Goal: Check status: Check status

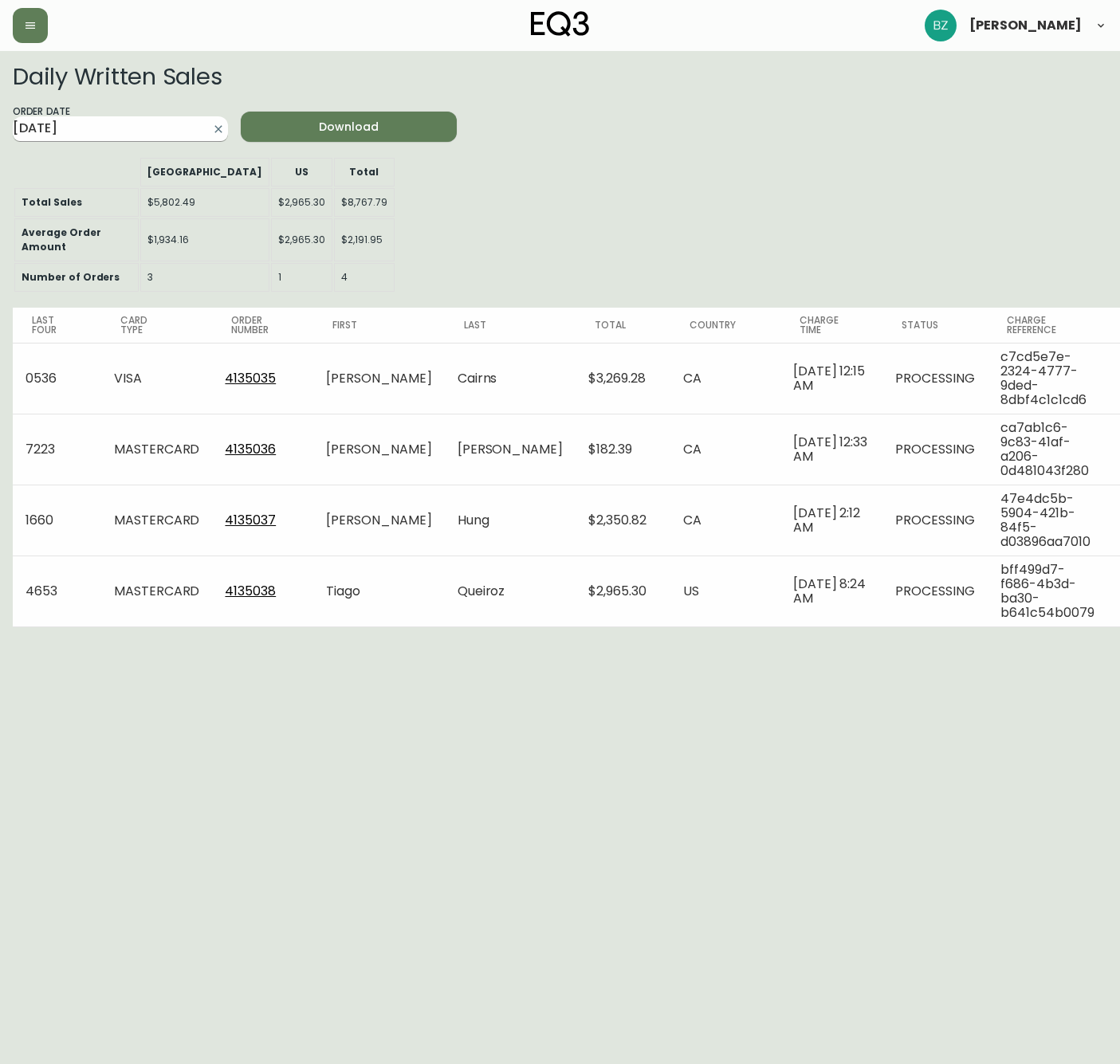
click at [144, 127] on input "[DATE]" at bounding box center [108, 128] width 190 height 25
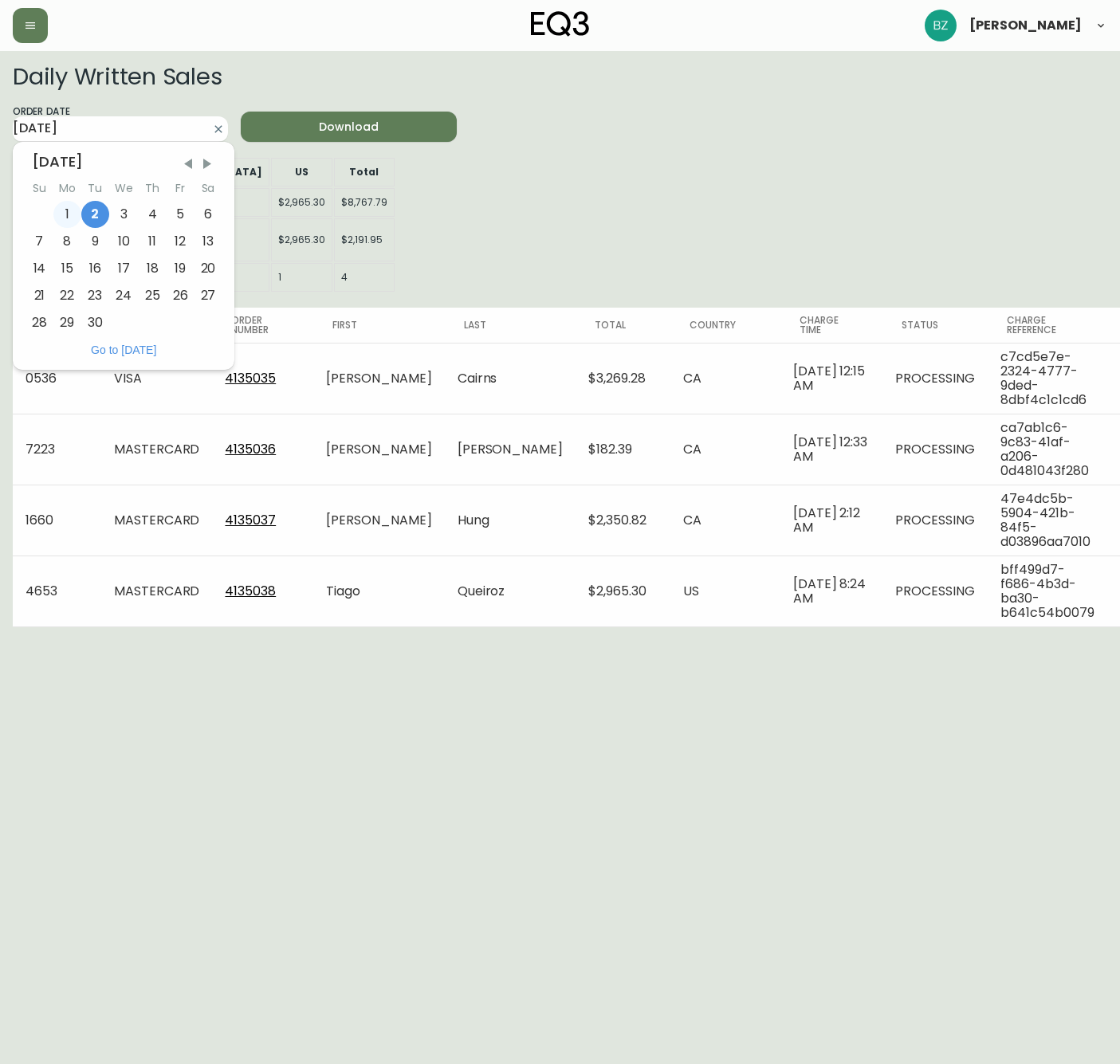
click at [65, 212] on div "1" at bounding box center [67, 214] width 28 height 27
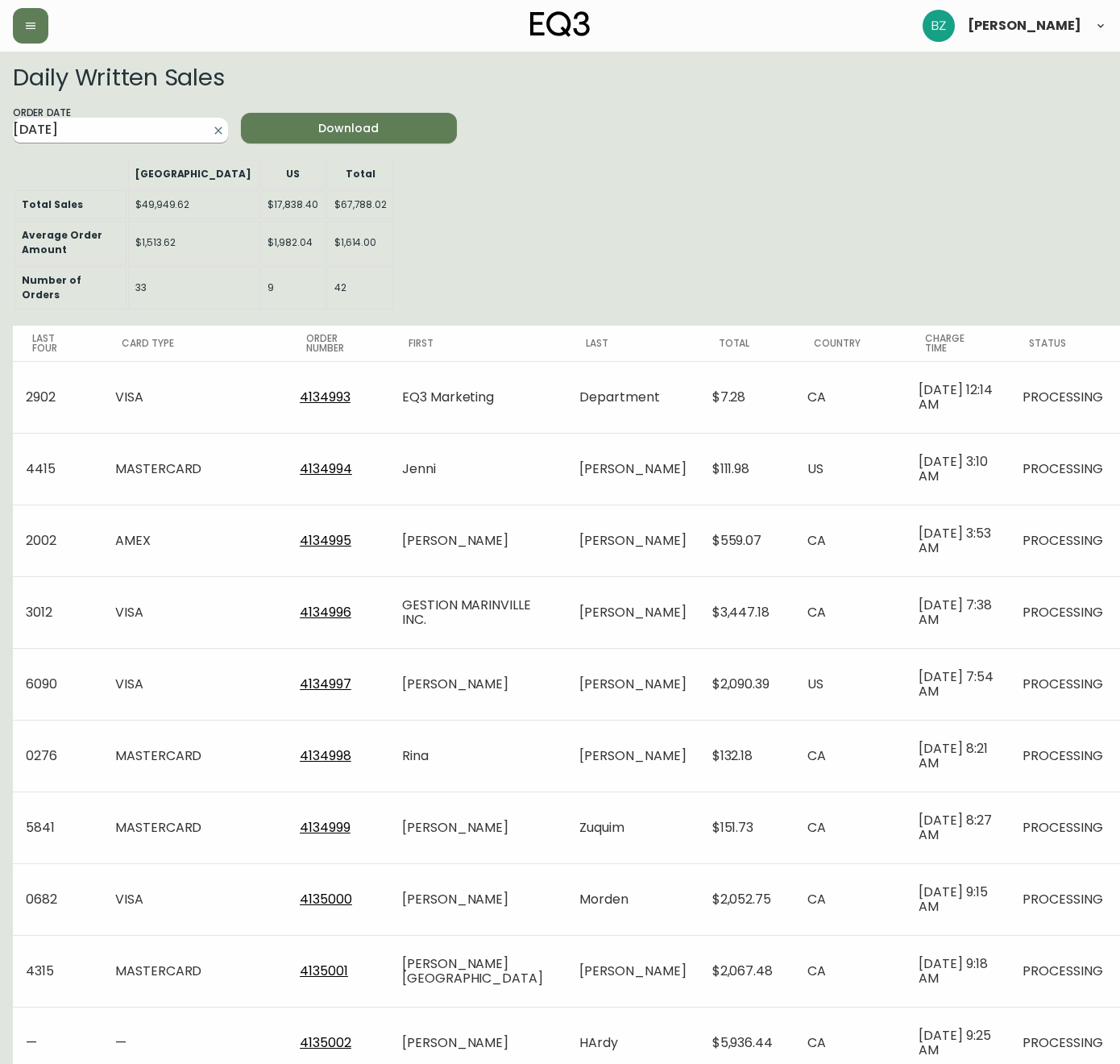
click at [114, 128] on input "[DATE]" at bounding box center [108, 130] width 189 height 26
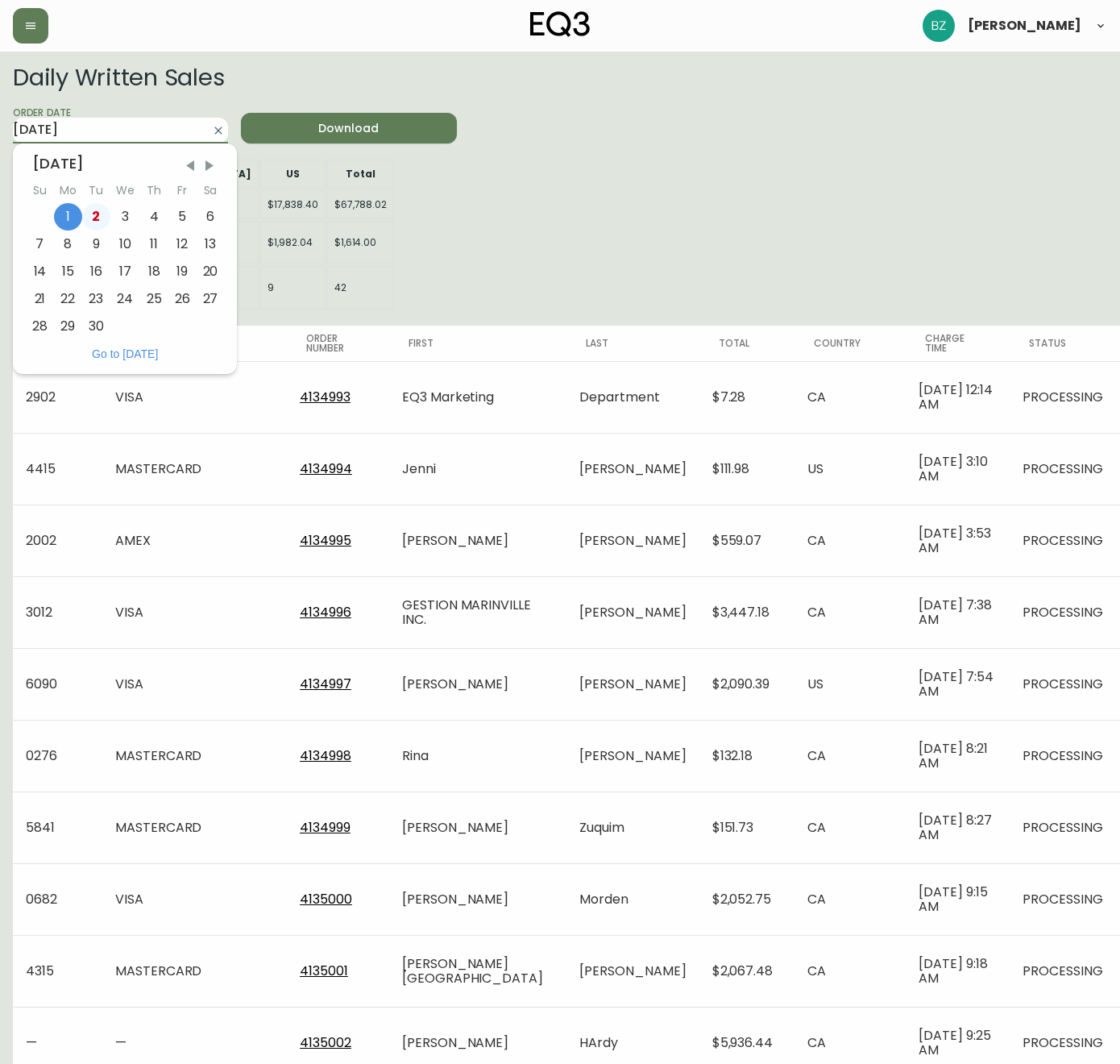
click at [106, 213] on div "2" at bounding box center [96, 216] width 28 height 27
type input "[DATE]"
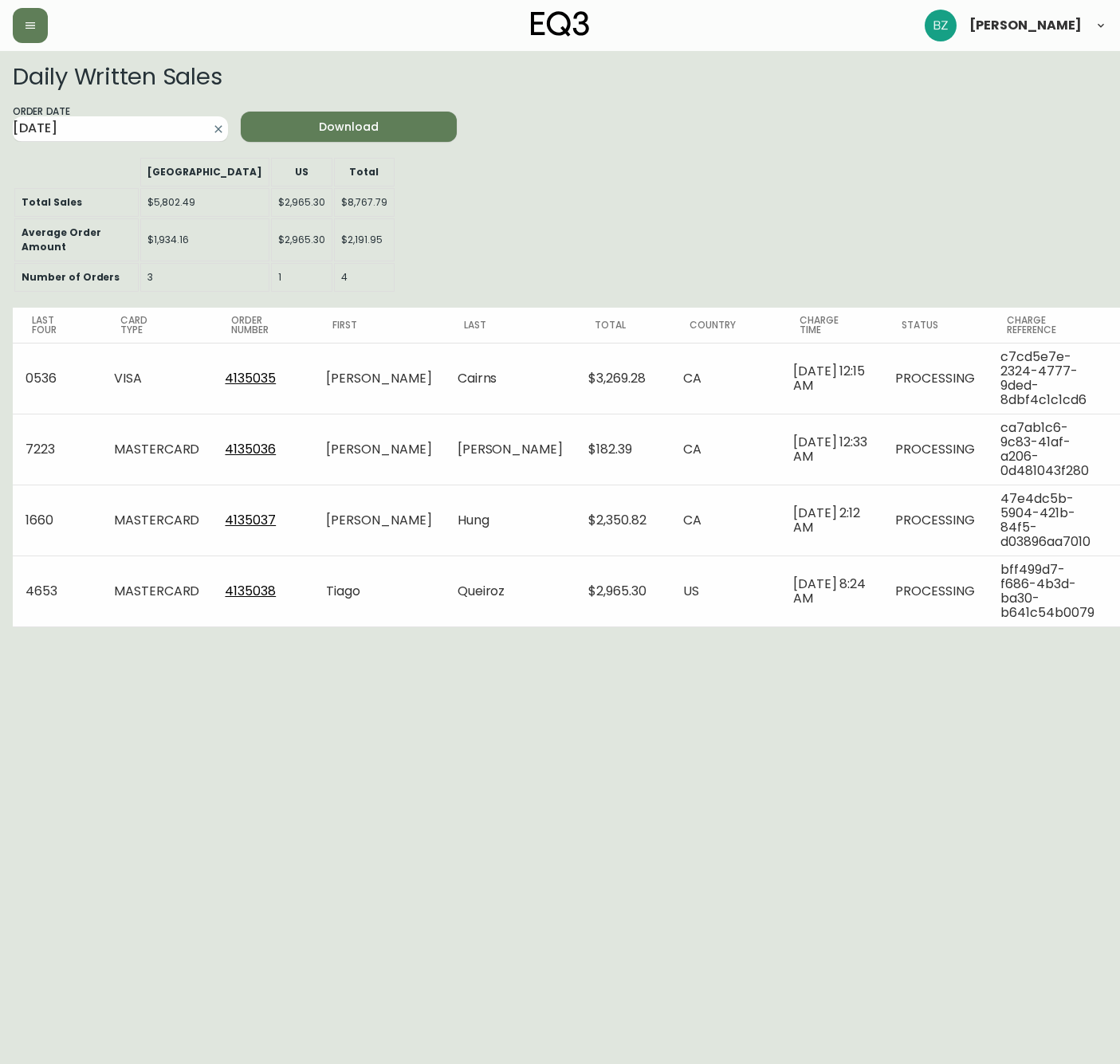
click at [608, 190] on div "Daily Written Sales Order Date [DATE] Download [GEOGRAPHIC_DATA] US Total Total…" at bounding box center [560, 345] width 1095 height 563
